Goal: Task Accomplishment & Management: Manage account settings

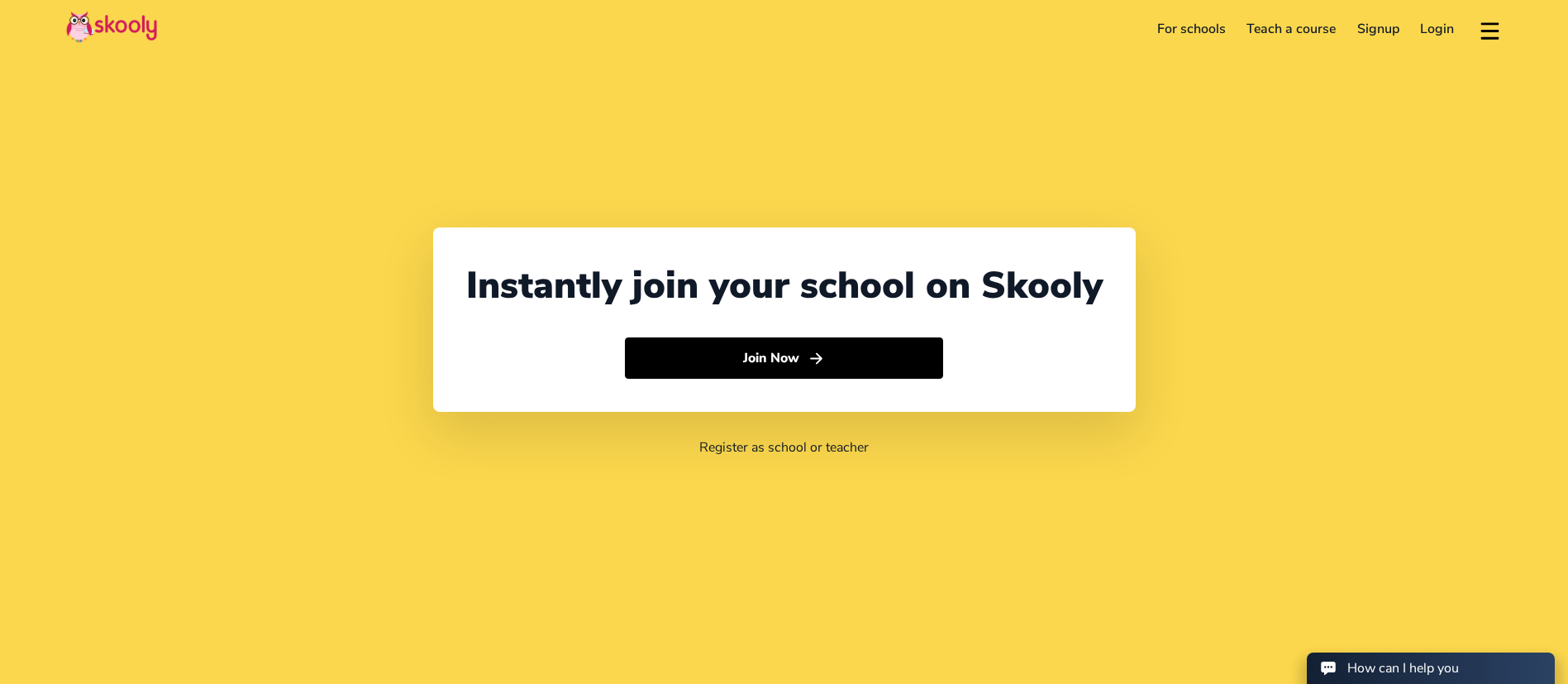
select select "971"
select select "[GEOGRAPHIC_DATA]"
select select "[GEOGRAPHIC_DATA]/[GEOGRAPHIC_DATA]"
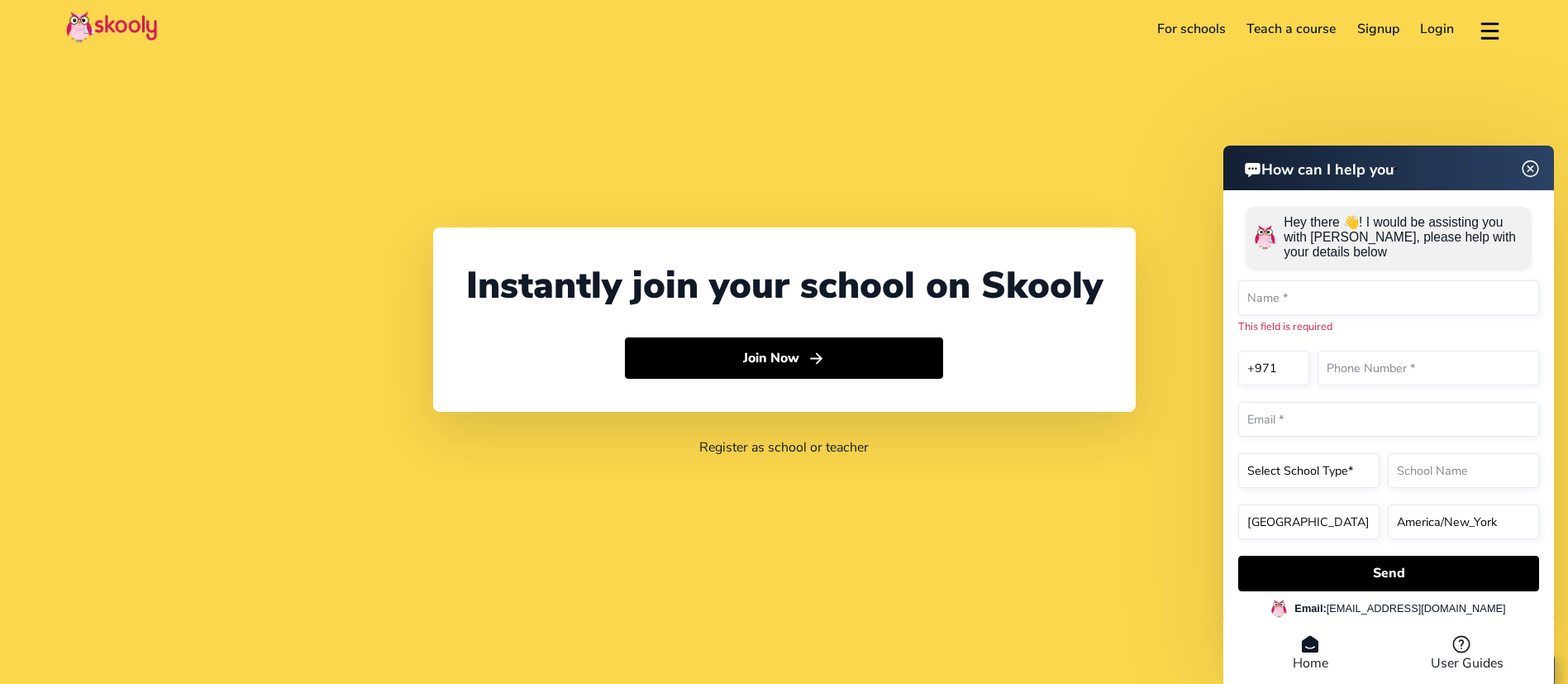
click at [1435, 43] on header "For schools Teach a course Signup Login Download app Contact support English" at bounding box center [784, 29] width 1568 height 58
click at [1443, 32] on link "Login" at bounding box center [1437, 29] width 55 height 27
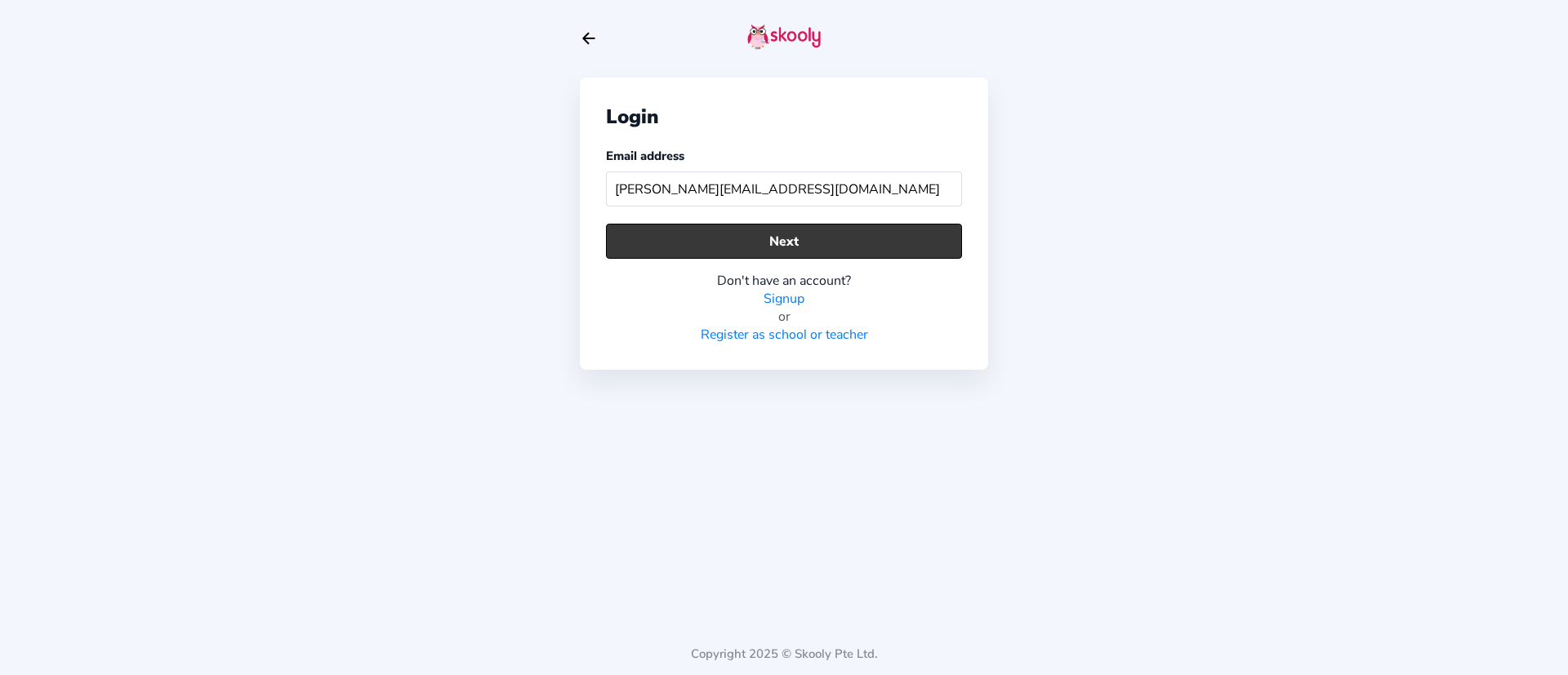
type input "[PERSON_NAME][EMAIL_ADDRESS][DOMAIN_NAME]"
click at [870, 234] on button "Next" at bounding box center [784, 241] width 356 height 35
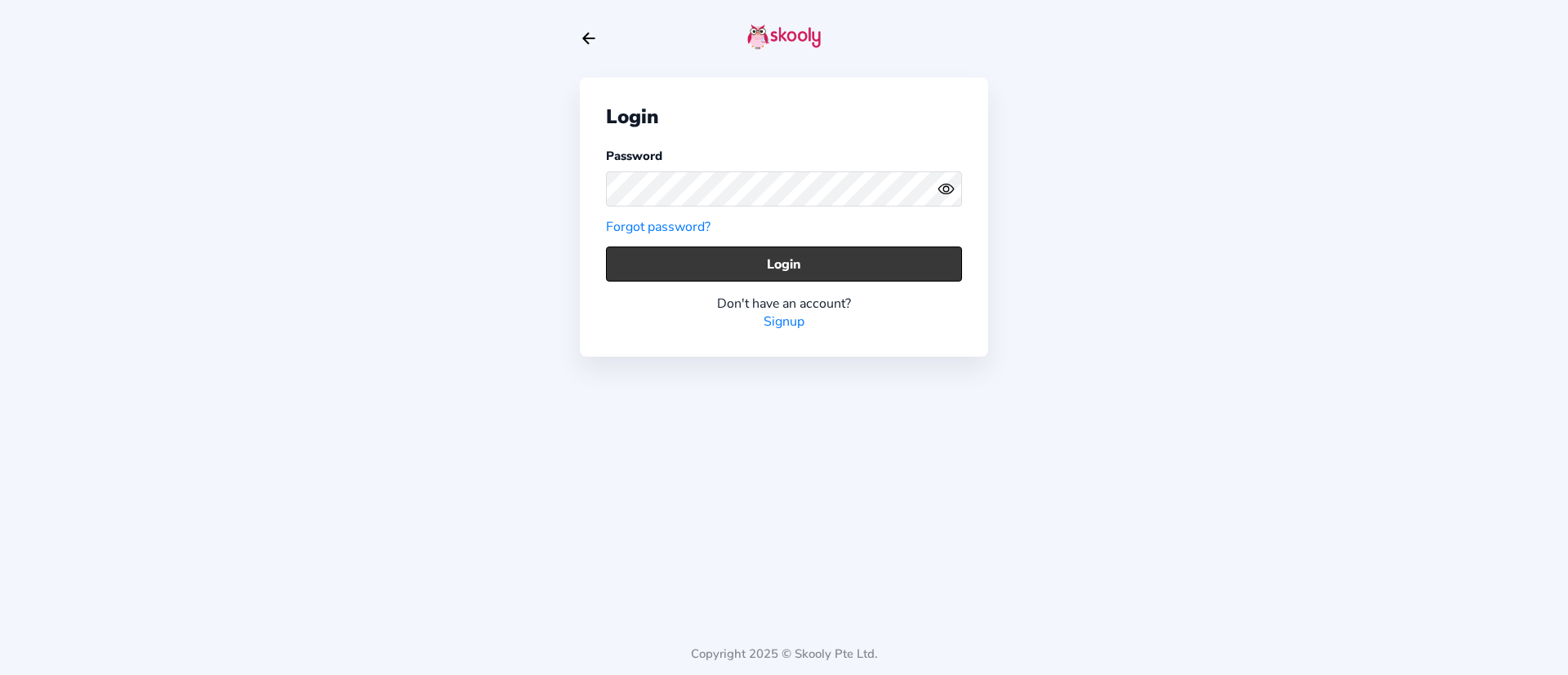
click at [800, 265] on button "Login" at bounding box center [784, 263] width 356 height 35
